Goal: Navigation & Orientation: Find specific page/section

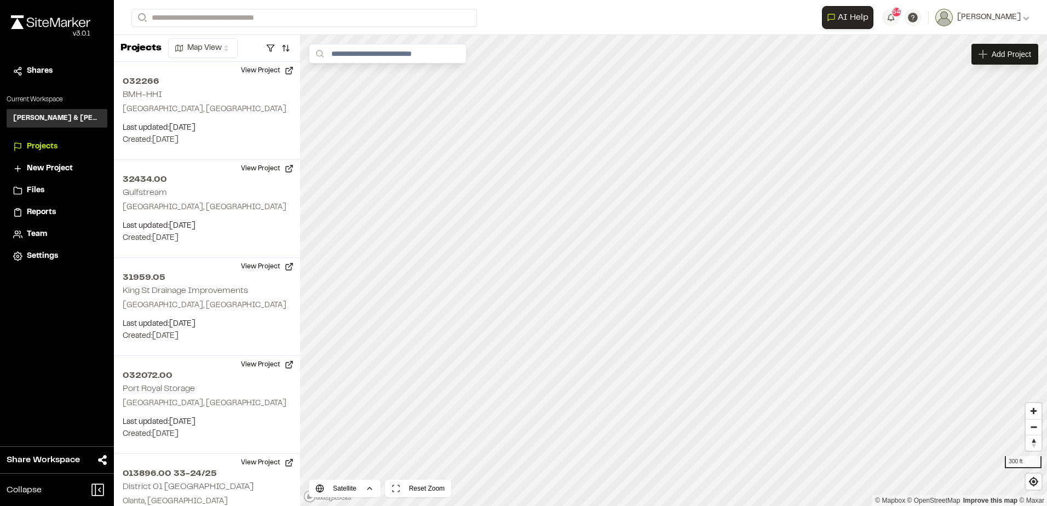
scroll to position [609, 0]
click at [227, 48] on html "Close sidebar v 3.0.1 Shares Current Workspace [PERSON_NAME] & [PERSON_NAME] In…" at bounding box center [523, 253] width 1047 height 506
click at [289, 48] on html "Close sidebar v 3.0.1 Shares Current Workspace [PERSON_NAME] & [PERSON_NAME] In…" at bounding box center [523, 253] width 1047 height 506
click at [289, 48] on button "button" at bounding box center [285, 48] width 15 height 18
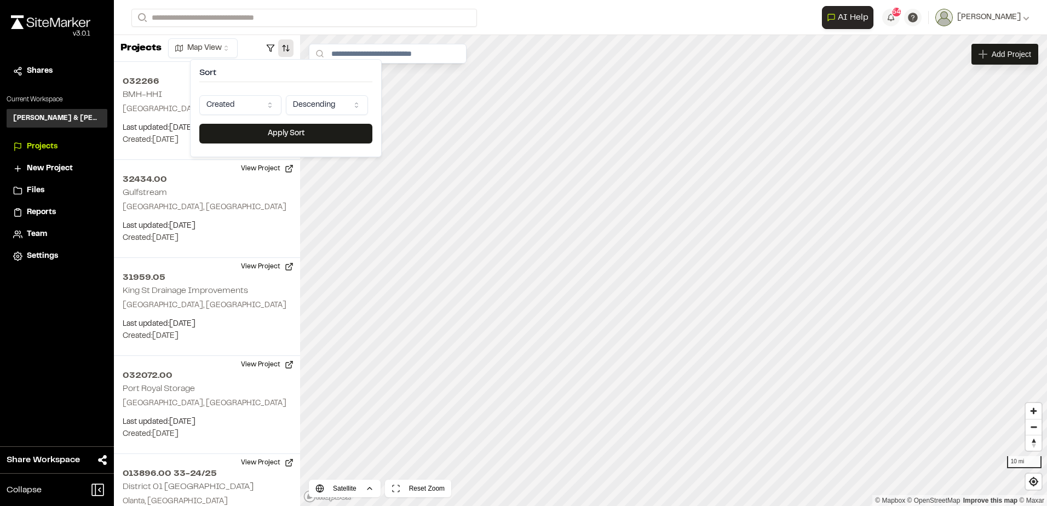
click at [320, 106] on html "Close sidebar v 3.0.1 Shares Current Workspace [PERSON_NAME] & [PERSON_NAME] In…" at bounding box center [523, 253] width 1047 height 506
click at [254, 104] on html "Close sidebar v 3.0.1 Shares Current Workspace [PERSON_NAME] & [PERSON_NAME] In…" at bounding box center [523, 253] width 1047 height 506
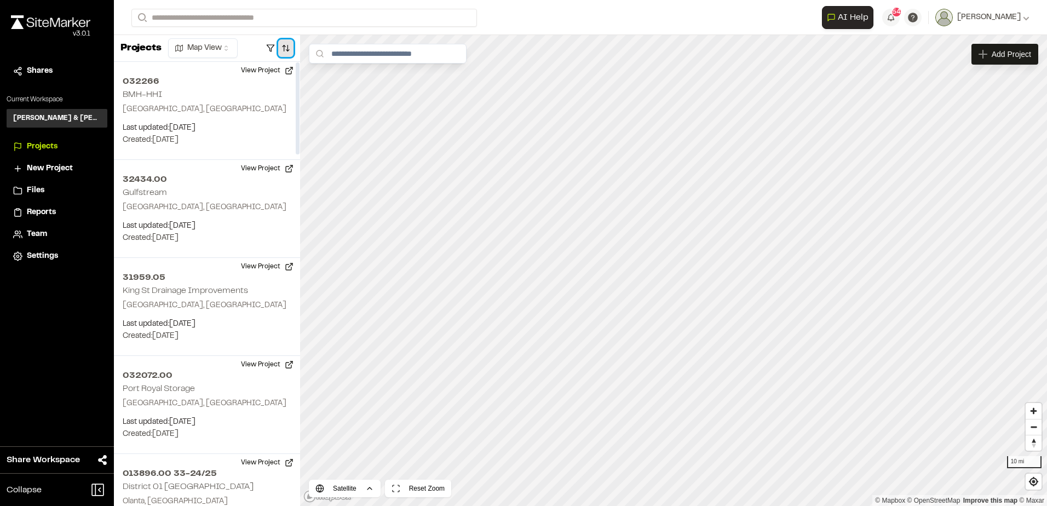
click at [284, 49] on button "button" at bounding box center [285, 48] width 15 height 18
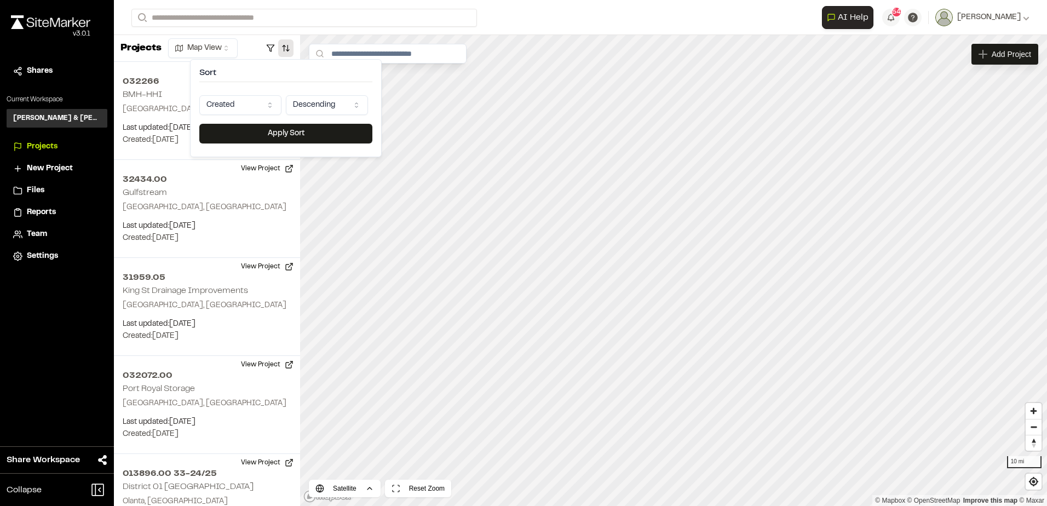
click at [248, 107] on html "Close sidebar v 3.0.1 Shares Current Workspace [PERSON_NAME] & [PERSON_NAME] In…" at bounding box center [523, 253] width 1047 height 506
click at [291, 131] on button "Apply Sort" at bounding box center [285, 134] width 173 height 20
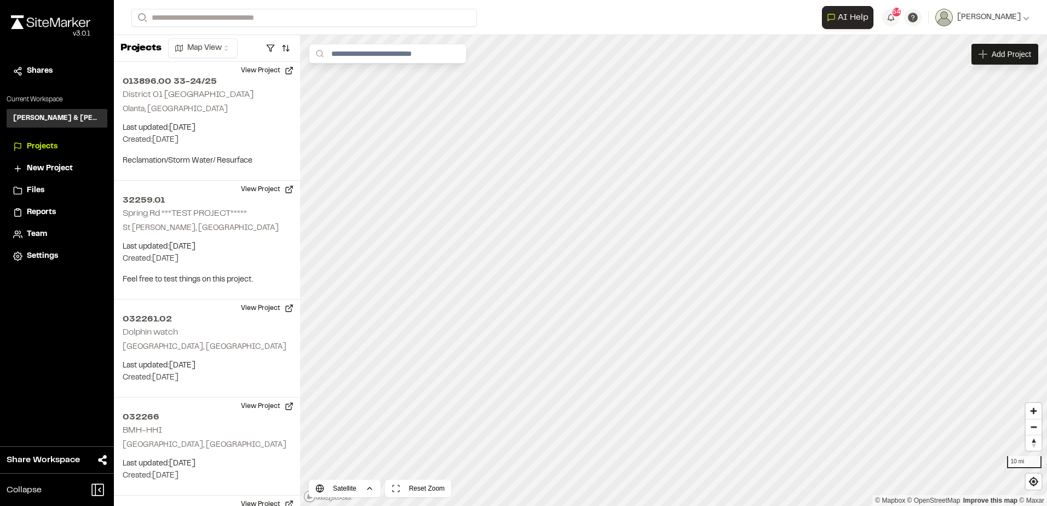
click at [59, 213] on div "Reports" at bounding box center [64, 212] width 74 height 12
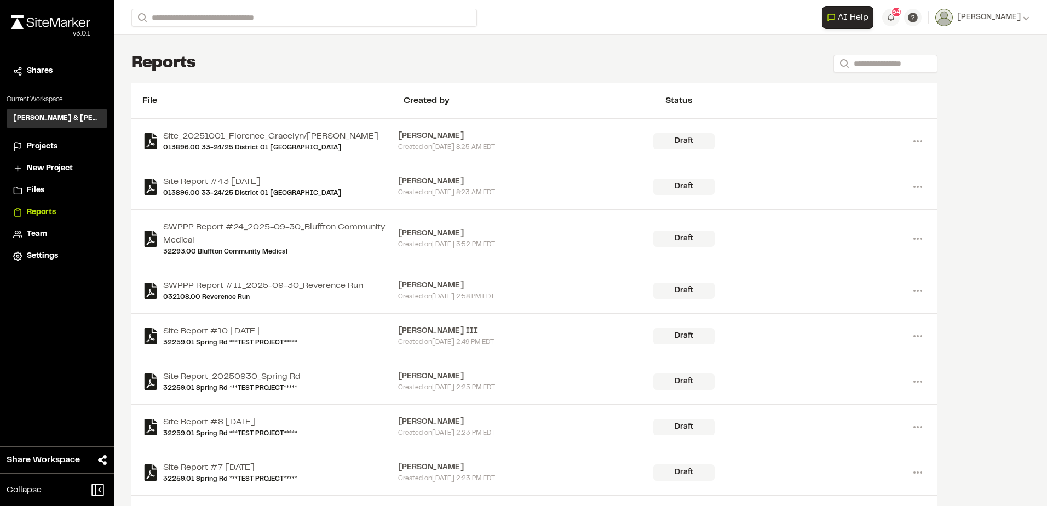
click at [49, 235] on div "Team" at bounding box center [64, 234] width 74 height 12
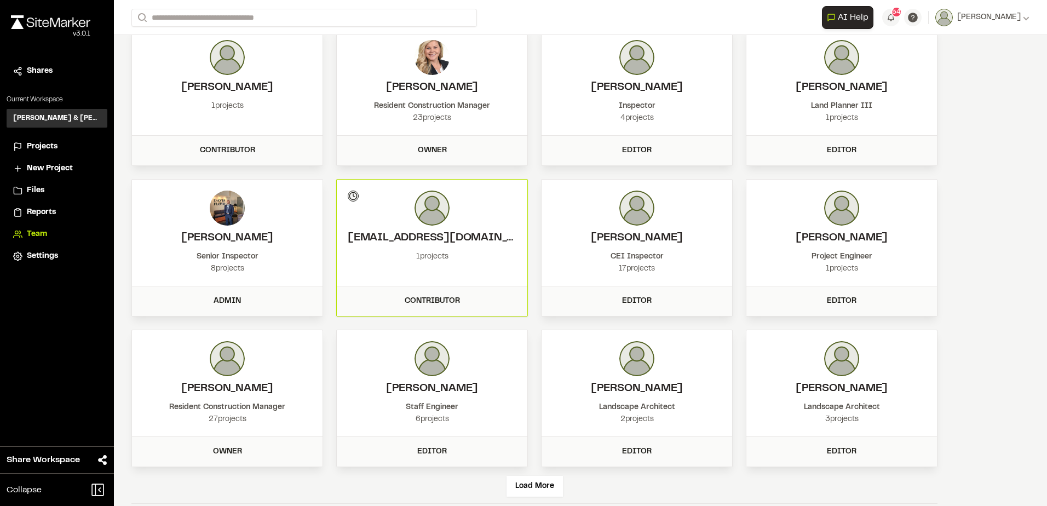
scroll to position [70, 0]
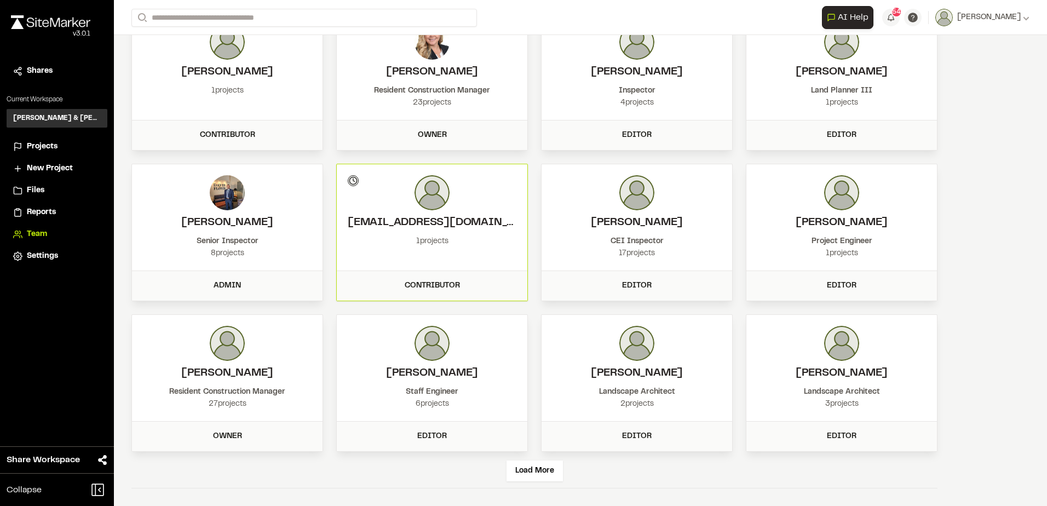
drag, startPoint x: 415, startPoint y: 241, endPoint x: 451, endPoint y: 239, distance: 36.2
click at [451, 239] on div "1 projects" at bounding box center [432, 241] width 169 height 12
drag, startPoint x: 451, startPoint y: 239, endPoint x: 493, endPoint y: 239, distance: 42.7
click at [494, 239] on div "1 projects" at bounding box center [432, 241] width 169 height 12
click at [522, 466] on div "Load More" at bounding box center [535, 471] width 56 height 21
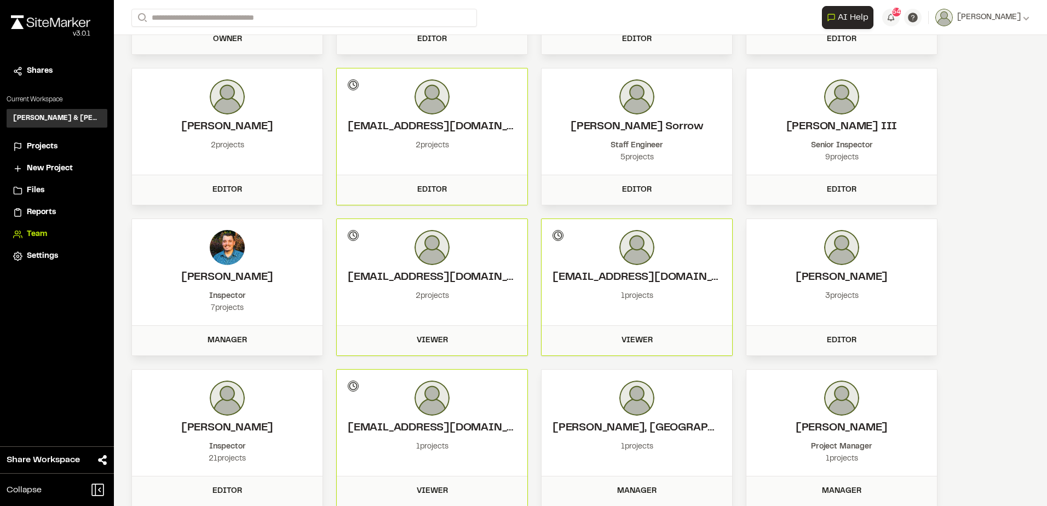
scroll to position [522, 0]
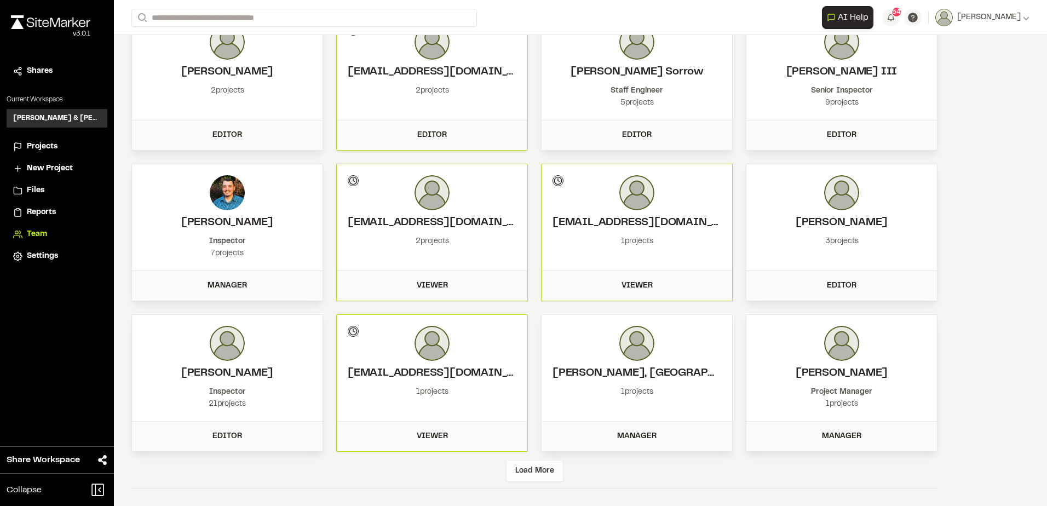
click at [530, 470] on div "Load More" at bounding box center [535, 471] width 56 height 21
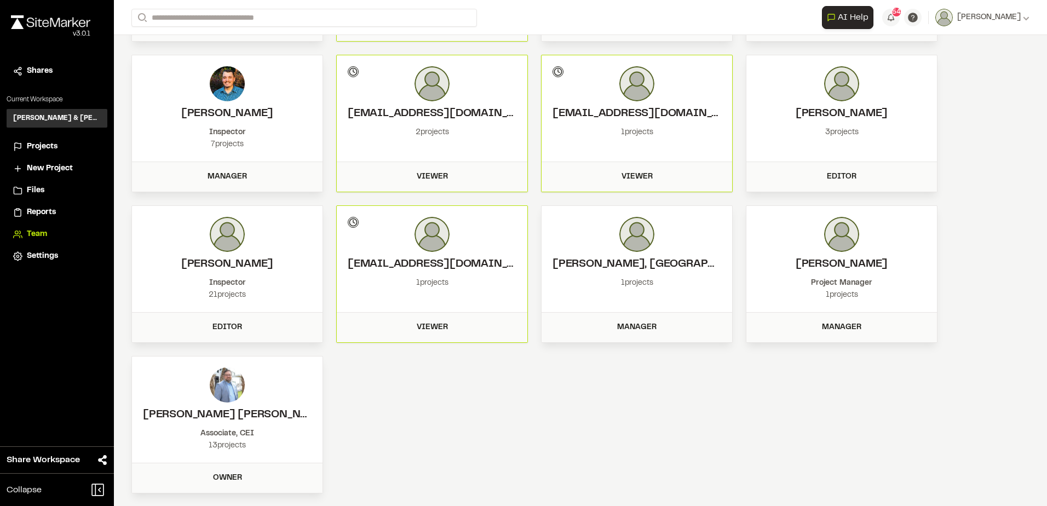
scroll to position [636, 0]
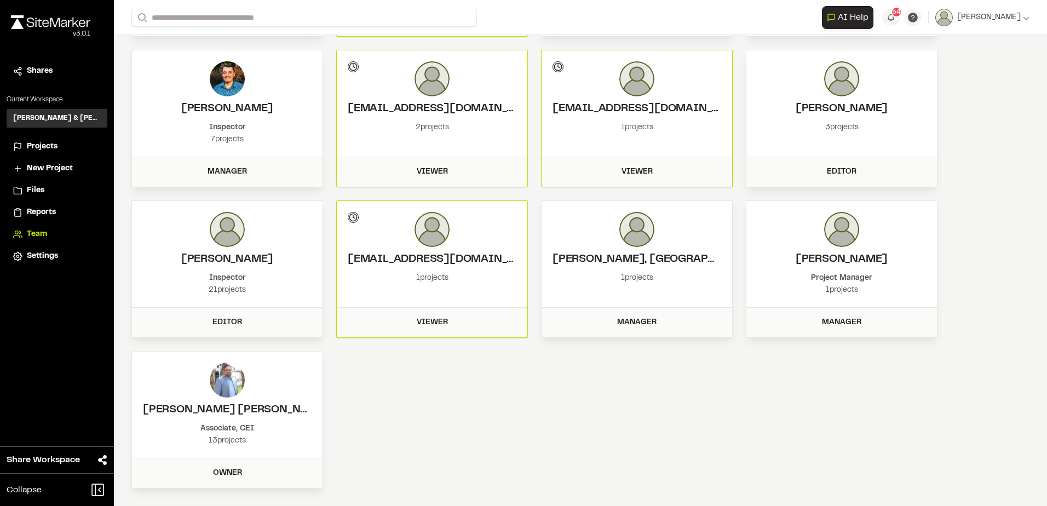
drag, startPoint x: 33, startPoint y: 141, endPoint x: 55, endPoint y: 142, distance: 22.0
click at [33, 141] on span "Projects" at bounding box center [42, 147] width 31 height 12
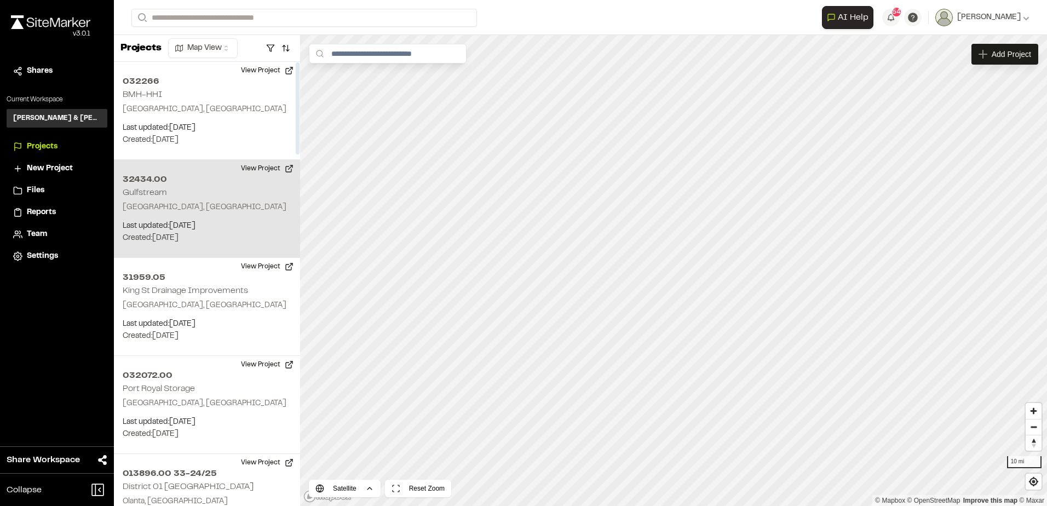
click at [199, 209] on p "[GEOGRAPHIC_DATA], [GEOGRAPHIC_DATA]" at bounding box center [207, 208] width 169 height 12
click at [263, 171] on button "View Project" at bounding box center [267, 169] width 66 height 18
